Goal: Navigation & Orientation: Understand site structure

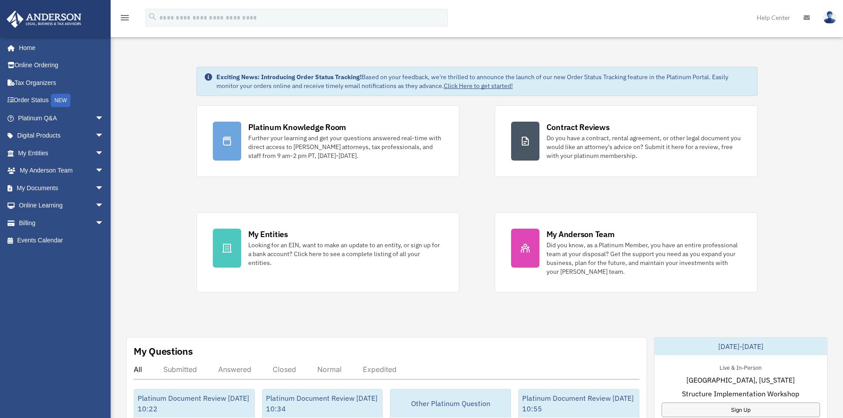
click at [832, 20] on img at bounding box center [830, 17] width 13 height 13
click at [549, 16] on div "menu search Site Menu add [PERSON_NAME][EMAIL_ADDRESS][DOMAIN_NAME] My Profile …" at bounding box center [422, 22] width 830 height 30
click at [122, 15] on icon "menu" at bounding box center [125, 17] width 11 height 11
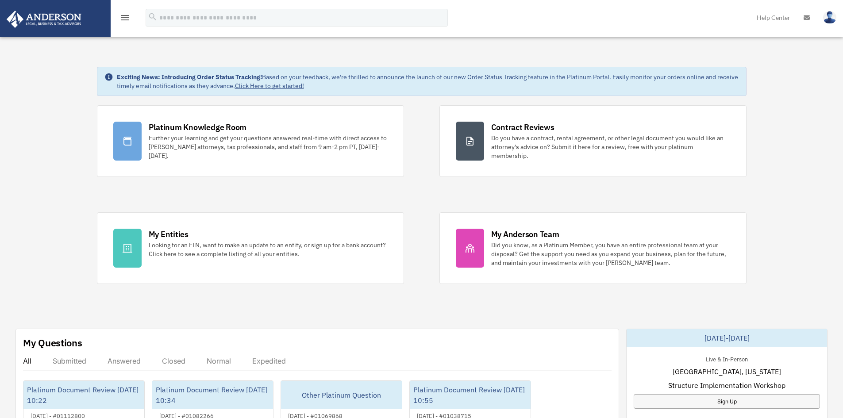
click at [127, 15] on icon "menu" at bounding box center [125, 17] width 11 height 11
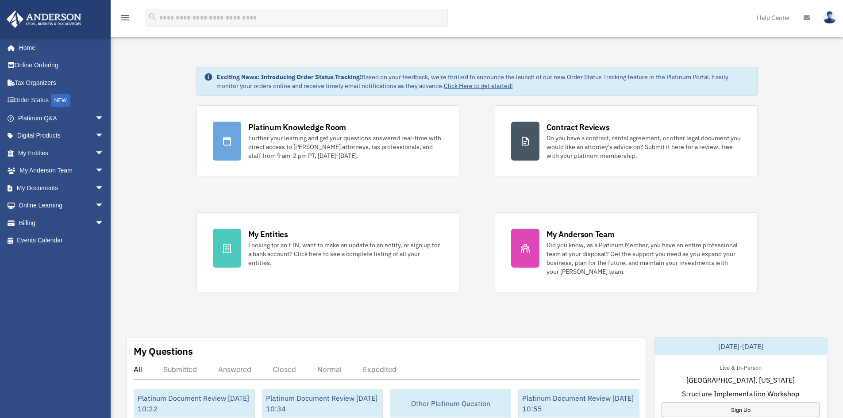
click at [127, 16] on icon "menu" at bounding box center [125, 17] width 11 height 11
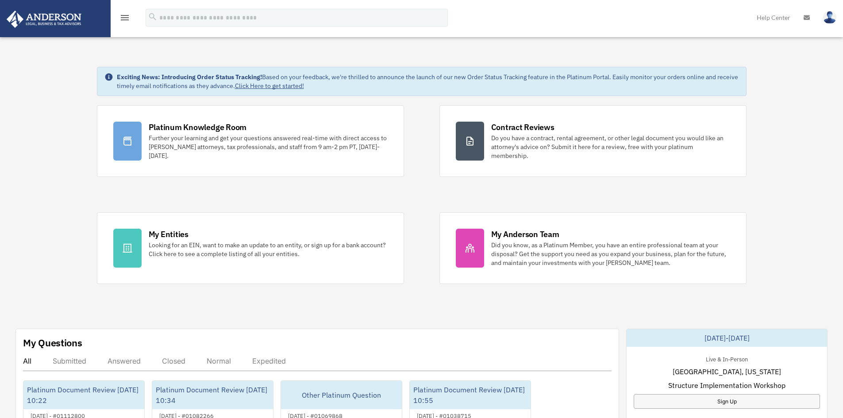
click at [127, 16] on icon "menu" at bounding box center [125, 17] width 11 height 11
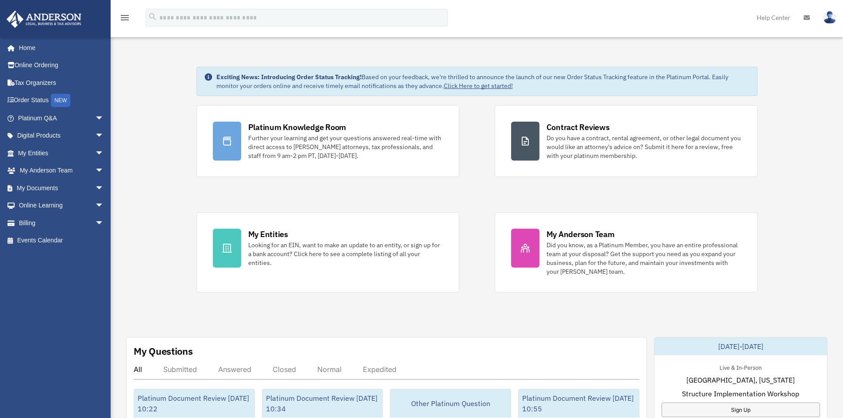
click at [123, 13] on icon "menu" at bounding box center [125, 17] width 11 height 11
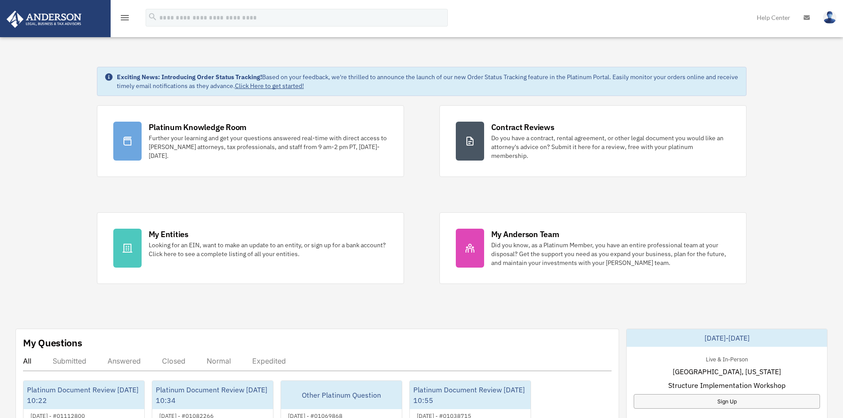
click at [123, 13] on icon "menu" at bounding box center [125, 17] width 11 height 11
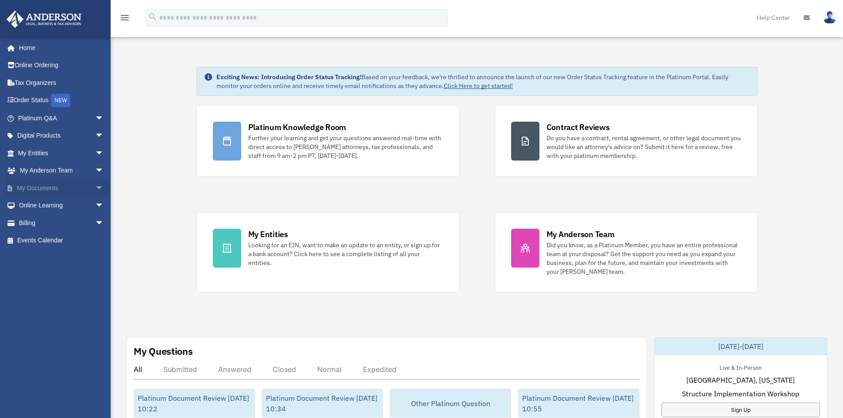
click at [95, 186] on span "arrow_drop_down" at bounding box center [104, 188] width 18 height 18
